Goal: Navigation & Orientation: Go to known website

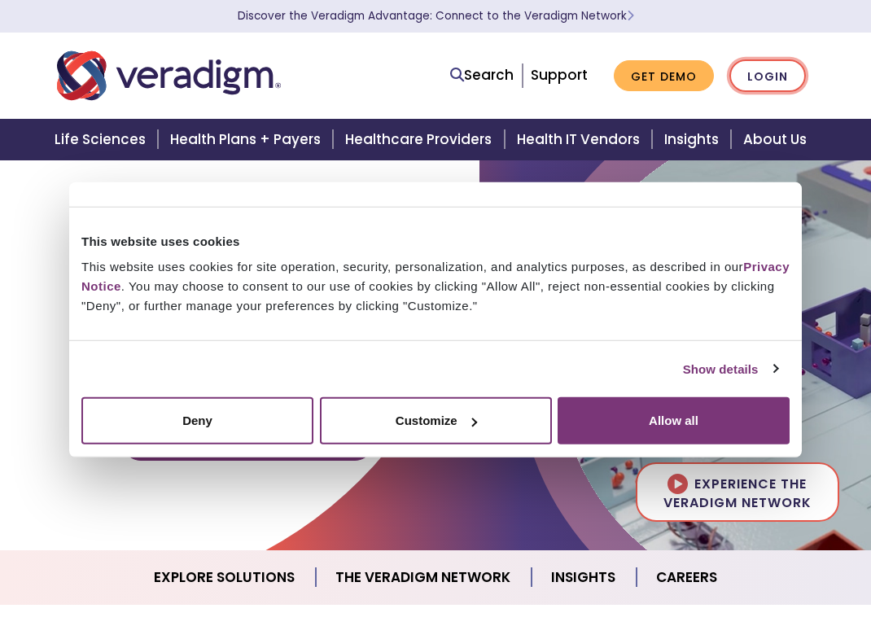
click at [764, 84] on link "Login" at bounding box center [767, 75] width 77 height 33
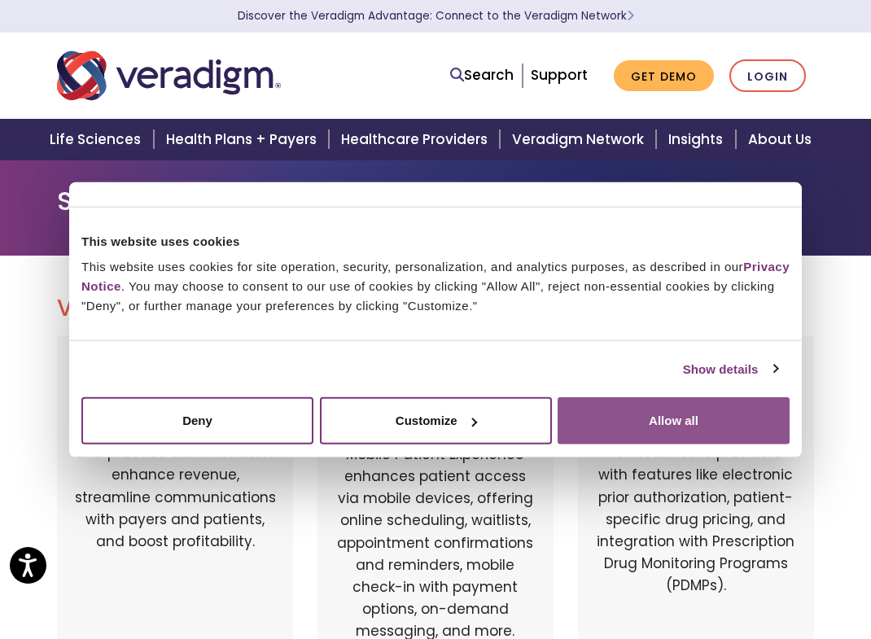
click at [631, 411] on button "Allow all" at bounding box center [674, 420] width 232 height 47
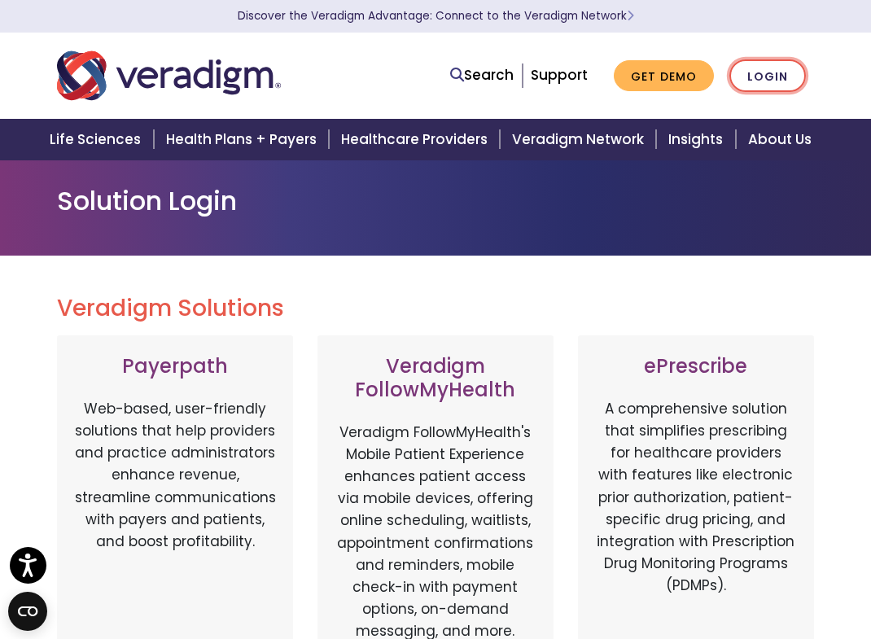
drag, startPoint x: 769, startPoint y: 73, endPoint x: 759, endPoint y: 79, distance: 12.0
click at [769, 74] on link "Login" at bounding box center [767, 75] width 77 height 33
click at [768, 77] on link "Login" at bounding box center [767, 75] width 77 height 33
click at [760, 77] on link "Login" at bounding box center [767, 75] width 77 height 33
